Goal: Task Accomplishment & Management: Manage account settings

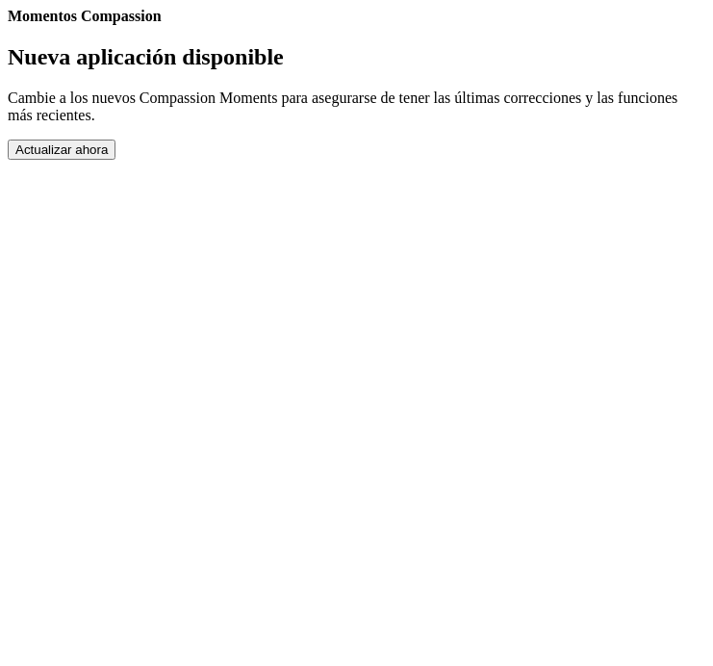
click at [116, 160] on button "Actualizar ahora" at bounding box center [62, 150] width 108 height 20
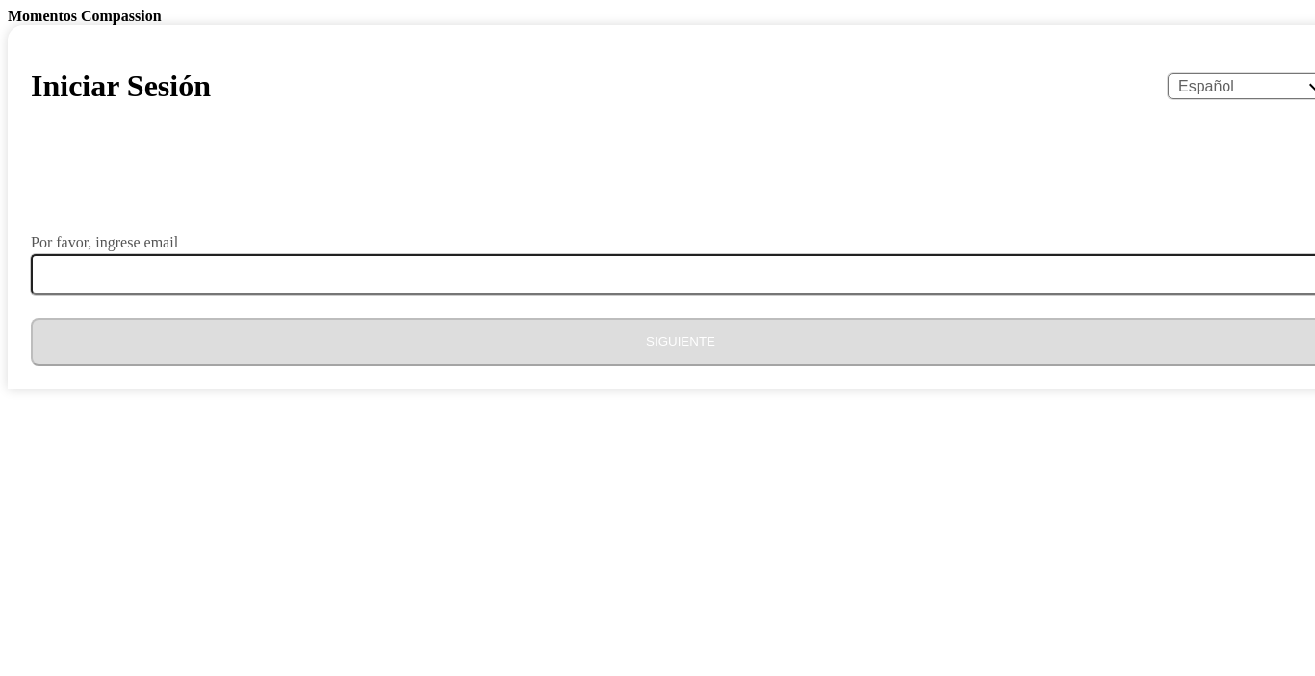
select select "es"
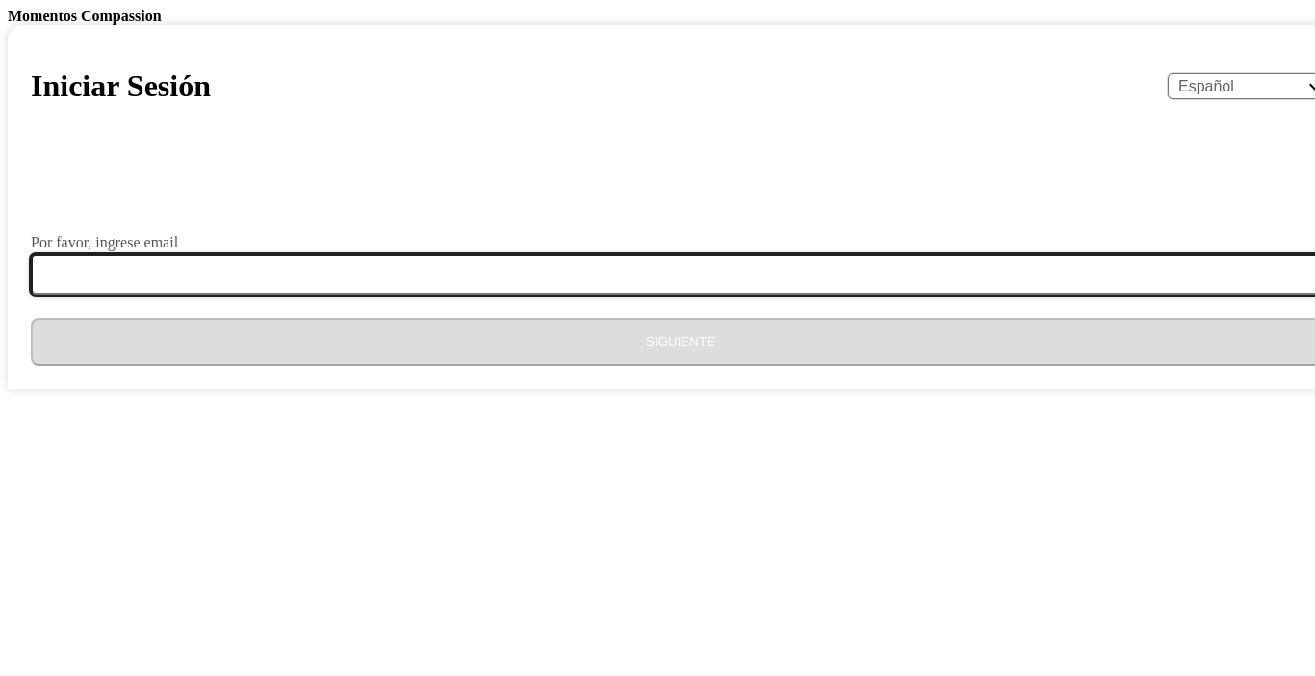
click at [607, 295] on input "Por favor, ingrese email" at bounding box center [692, 274] width 1323 height 40
type input "brenda130buruca@gmail.com"
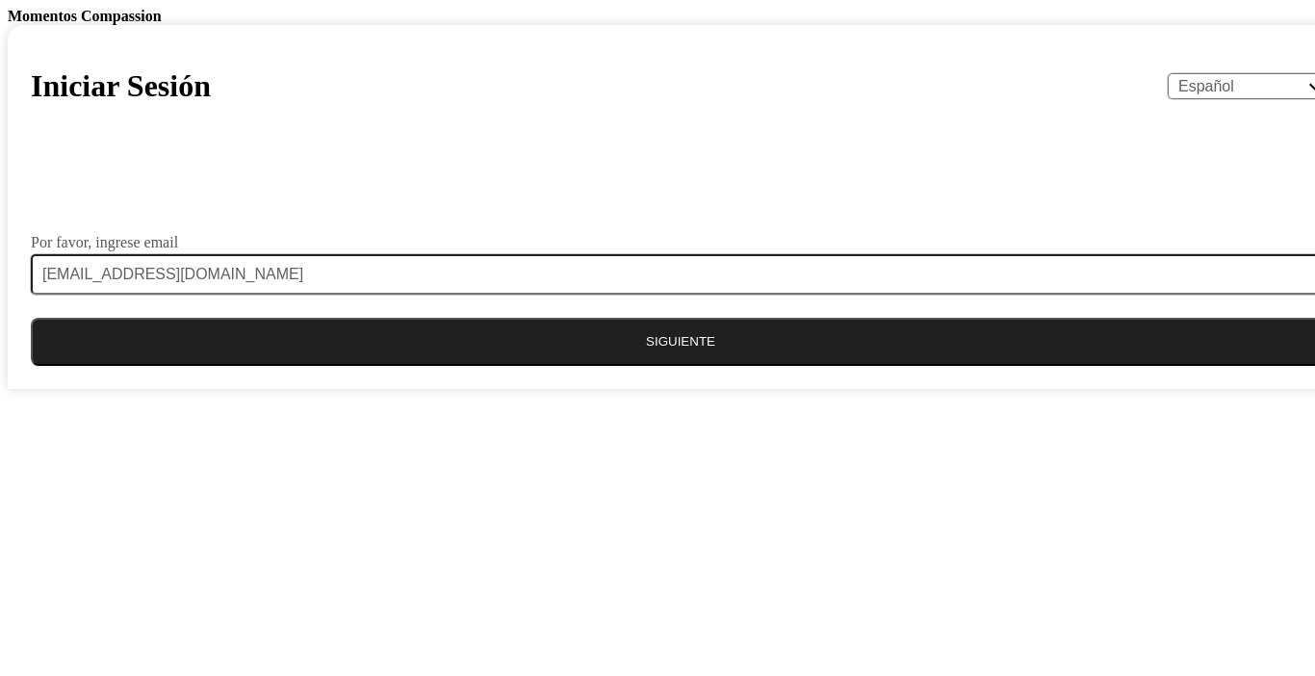
click at [622, 366] on button "Siguiente" at bounding box center [681, 342] width 1300 height 48
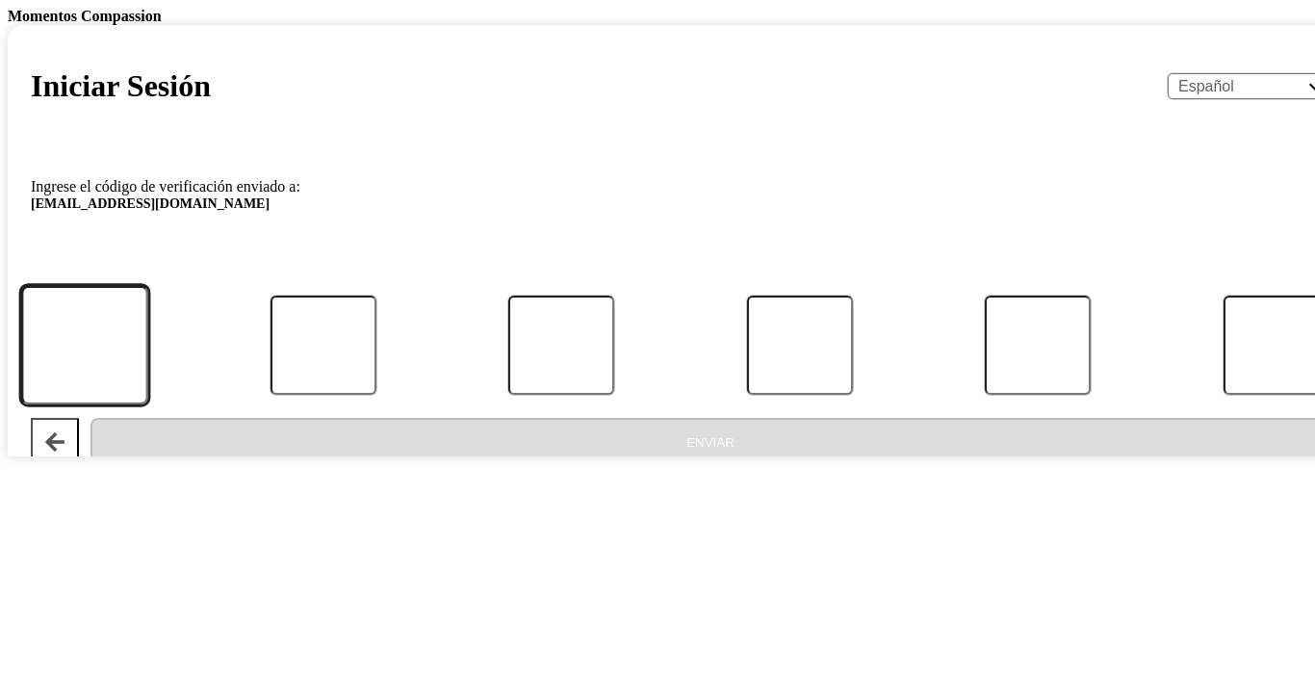
click at [148, 405] on input "Código" at bounding box center [84, 345] width 127 height 119
type input "0"
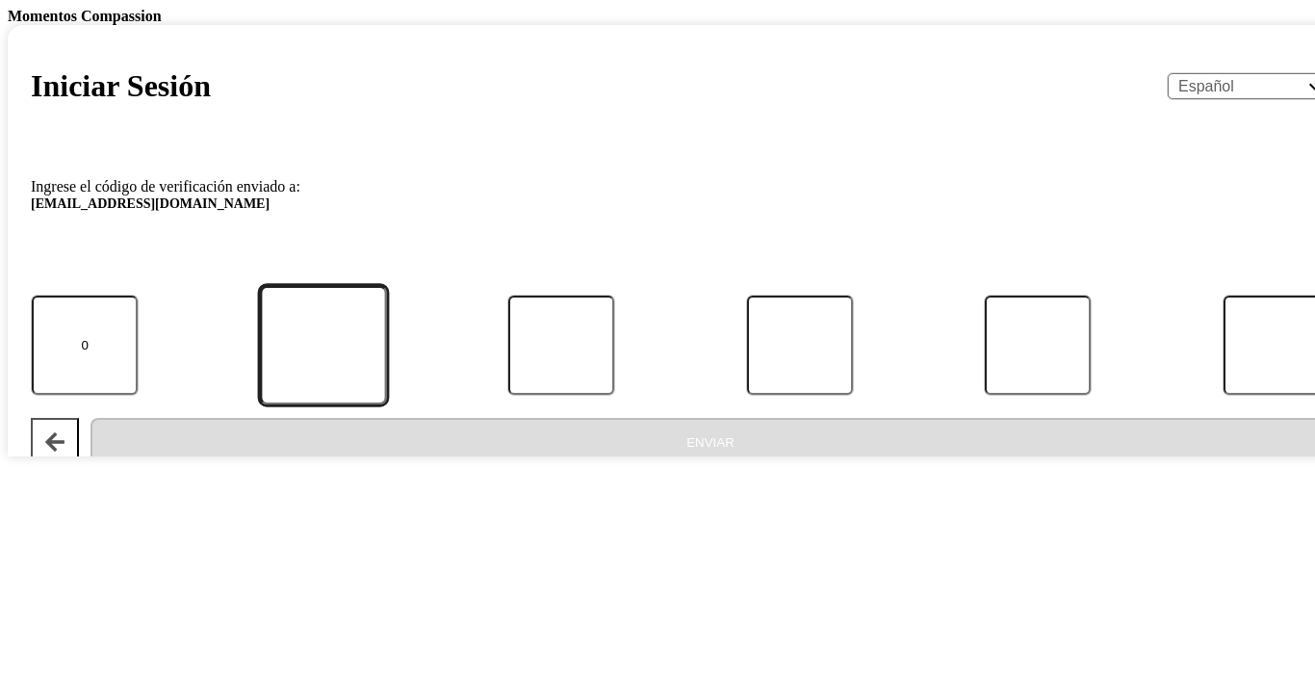
type input "3"
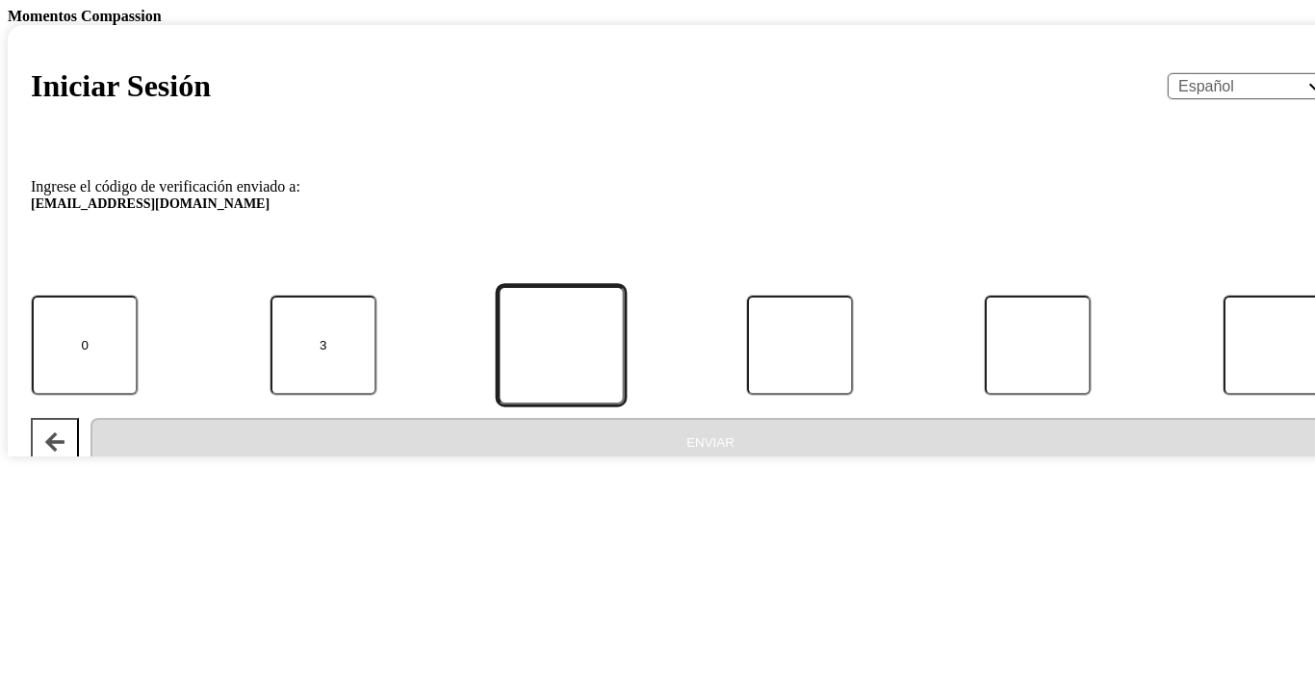
type input "6"
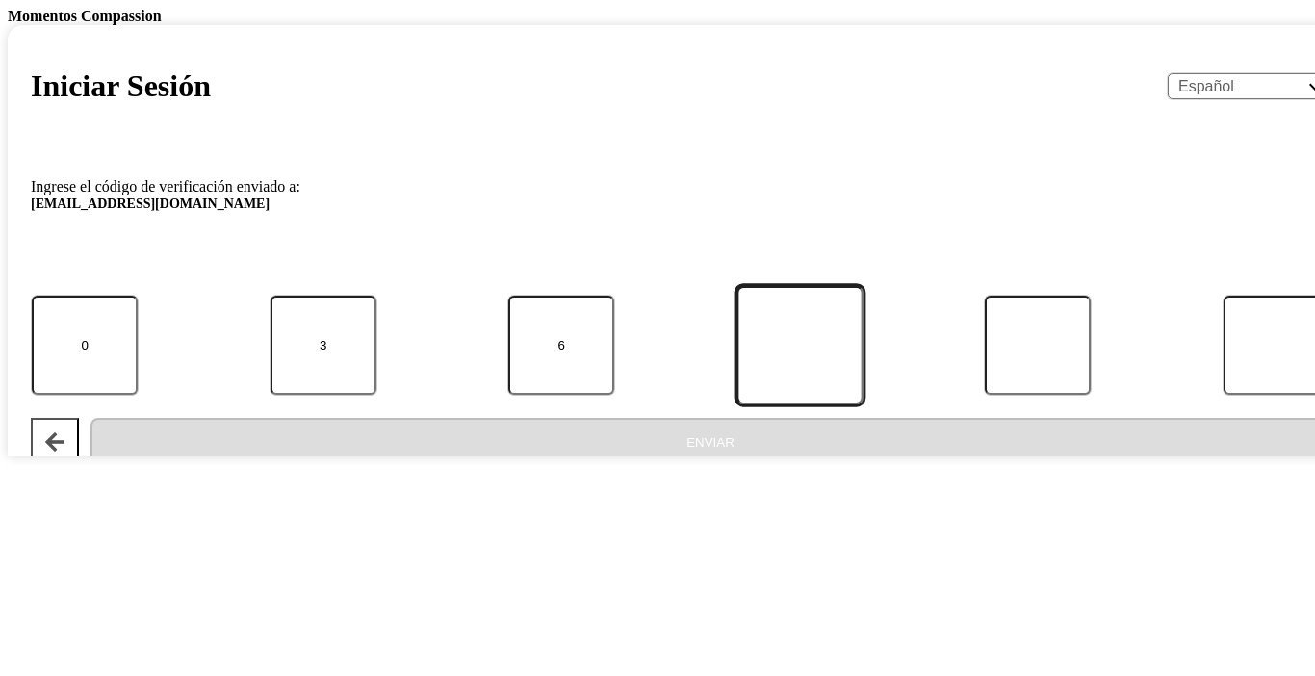
type input "5"
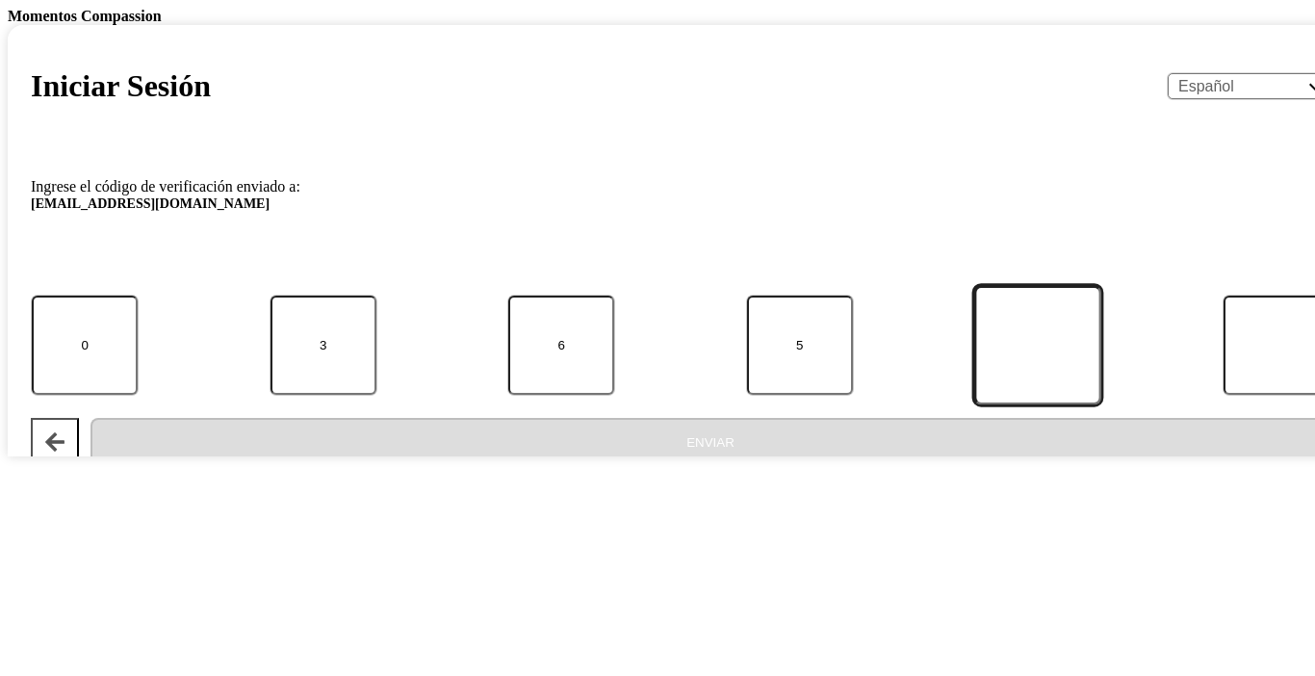
type input "9"
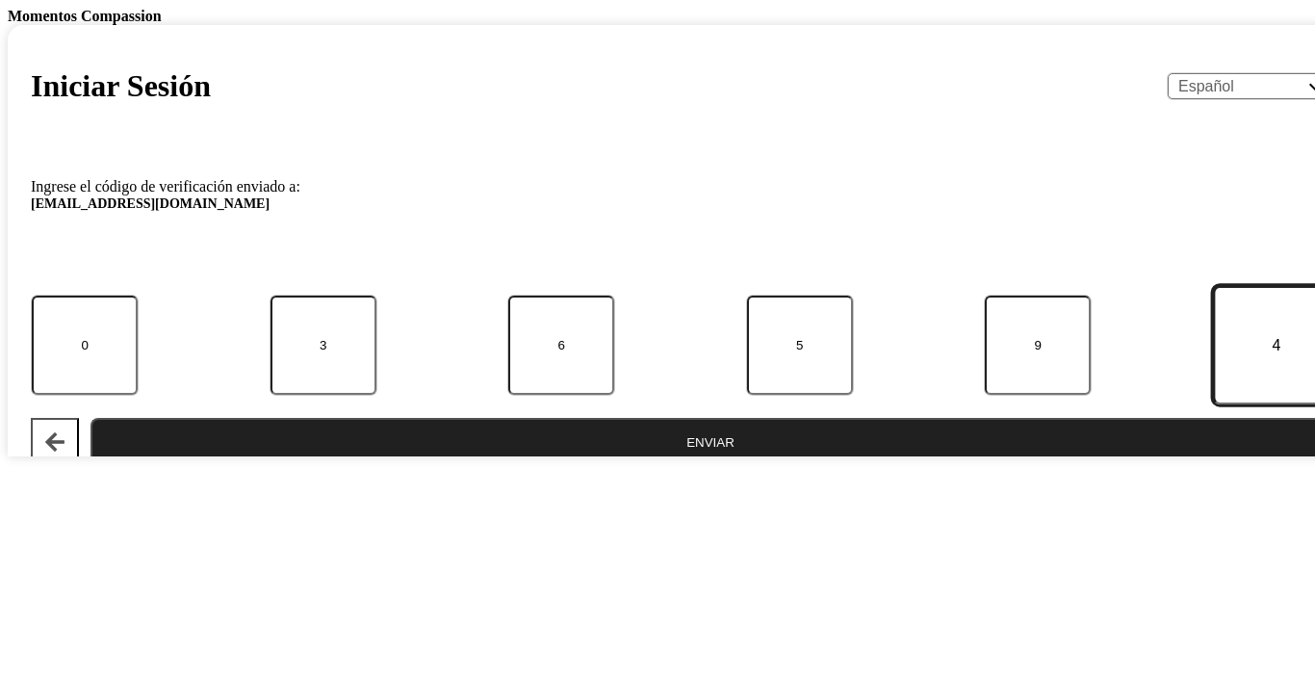
type input "4"
click at [91, 418] on button "Enviar" at bounding box center [711, 442] width 1240 height 48
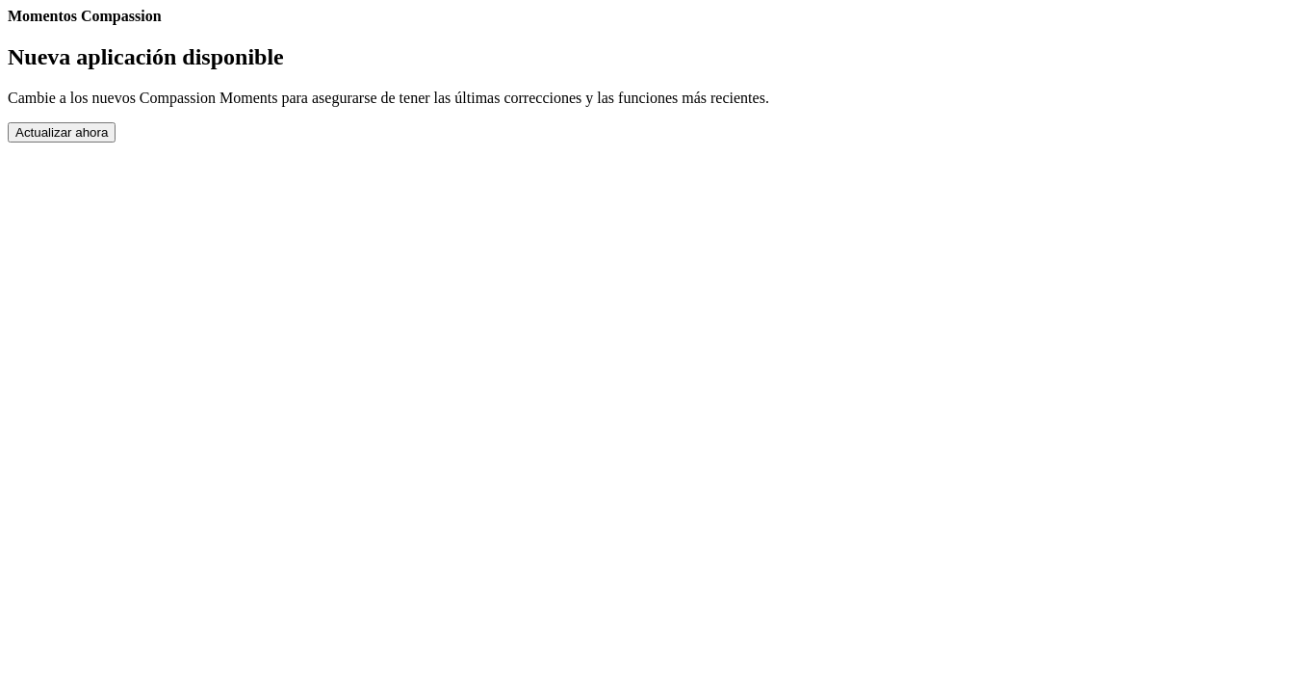
click at [116, 142] on button "Actualizar ahora" at bounding box center [62, 132] width 108 height 20
